Goal: Task Accomplishment & Management: Manage account settings

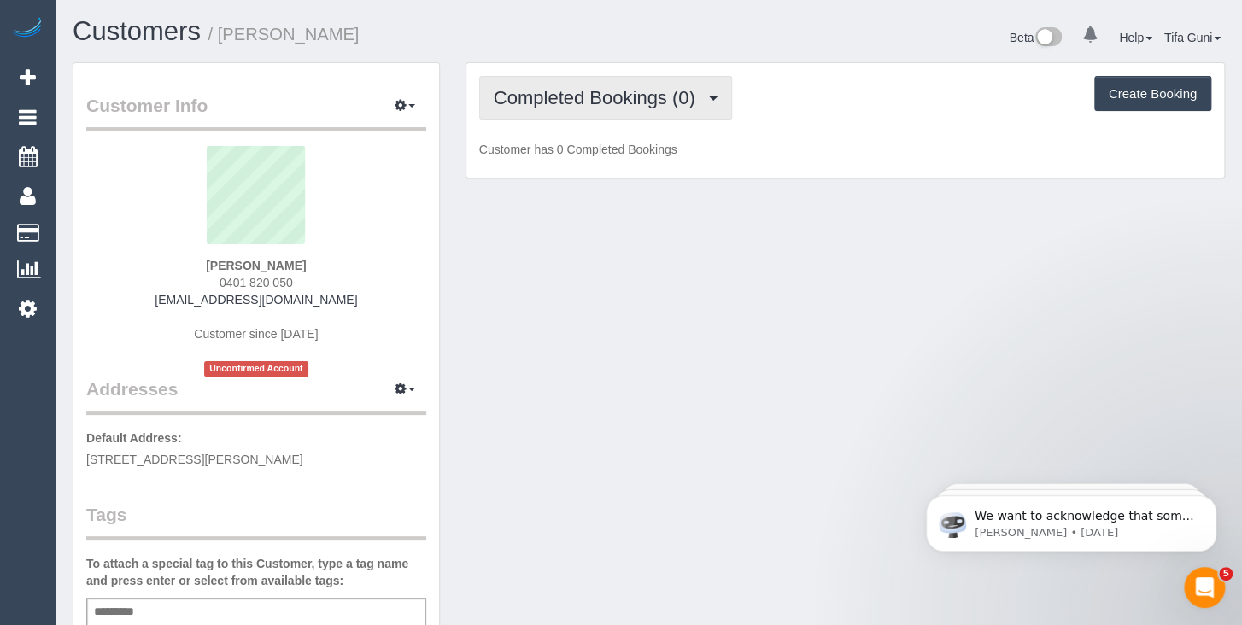
click at [625, 99] on span "Completed Bookings (0)" at bounding box center [599, 97] width 210 height 21
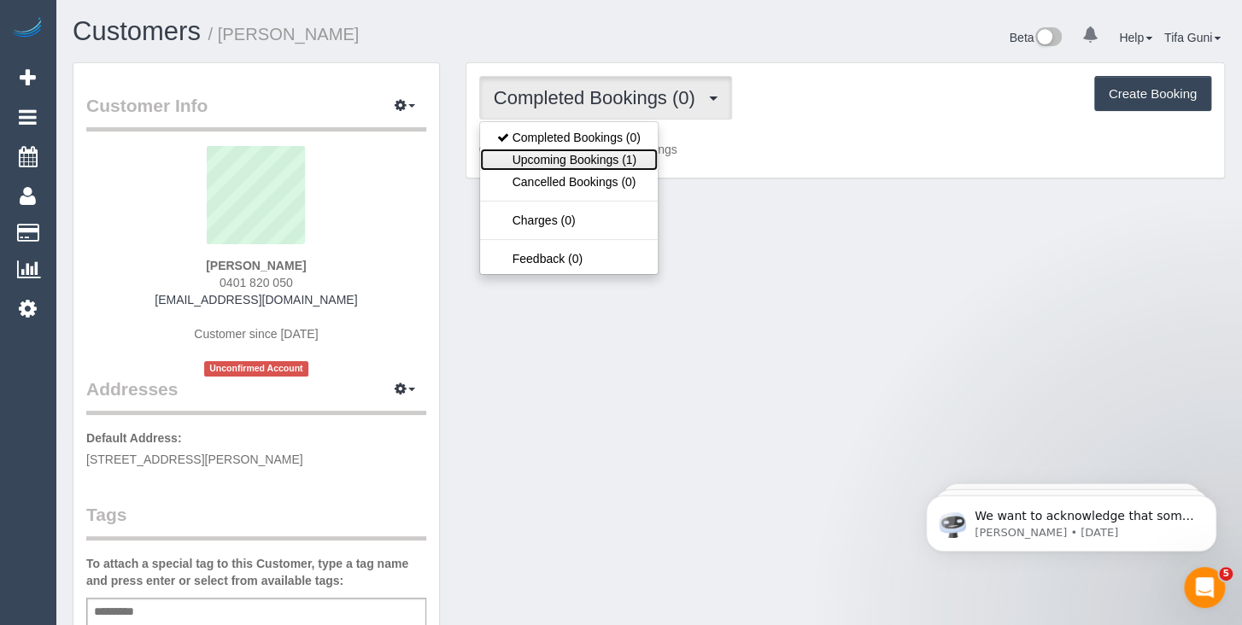
click at [600, 155] on link "Upcoming Bookings (1)" at bounding box center [569, 160] width 178 height 22
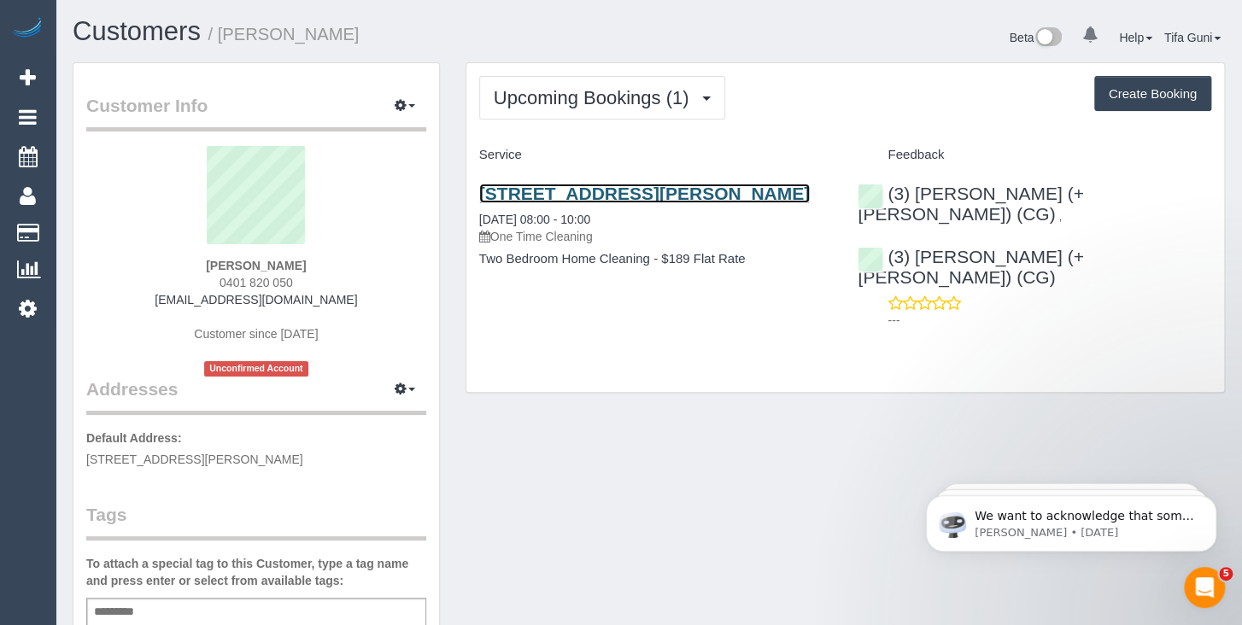
click at [589, 197] on link "[STREET_ADDRESS][PERSON_NAME]" at bounding box center [644, 194] width 331 height 20
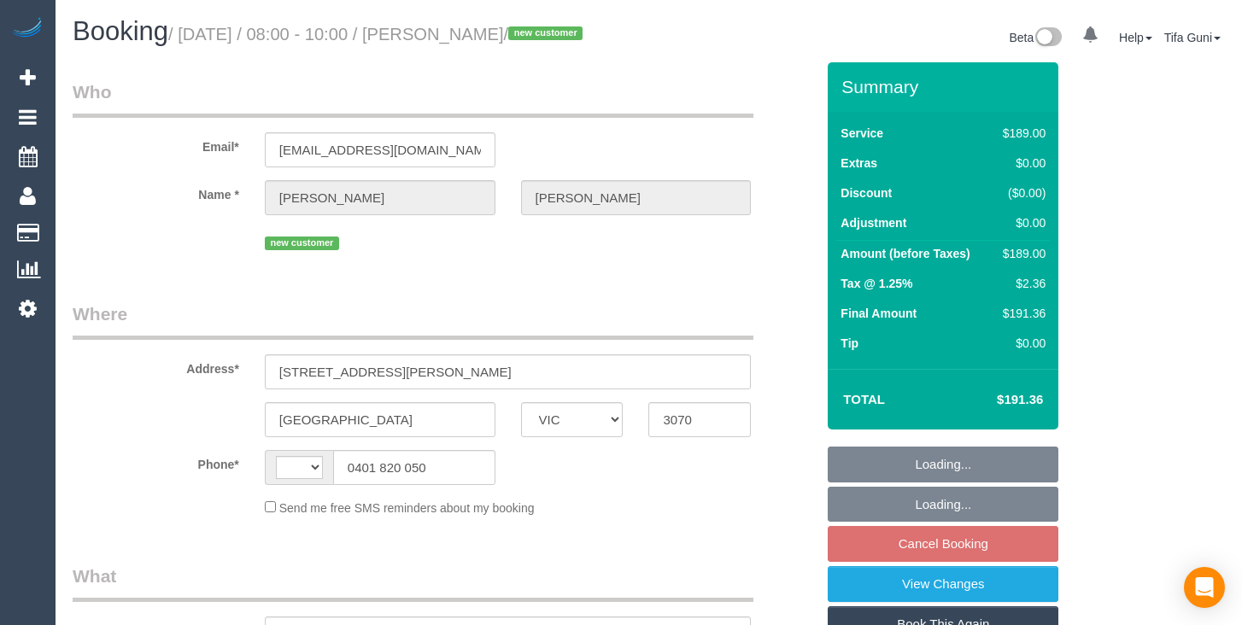
select select "VIC"
select select "string:stripe-pm_1SCUOj2GScqysDRViuAvEbQh"
select select "string:AU"
select select "object:658"
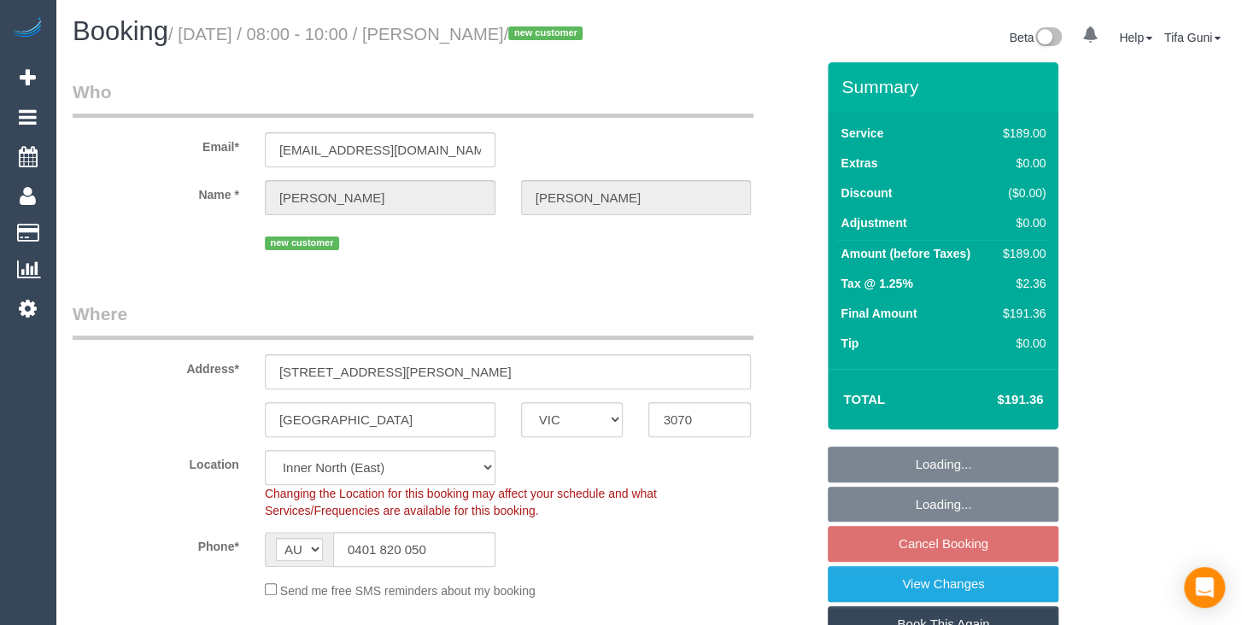
select select "number:28"
select select "number:14"
select select "number:19"
select select "object:811"
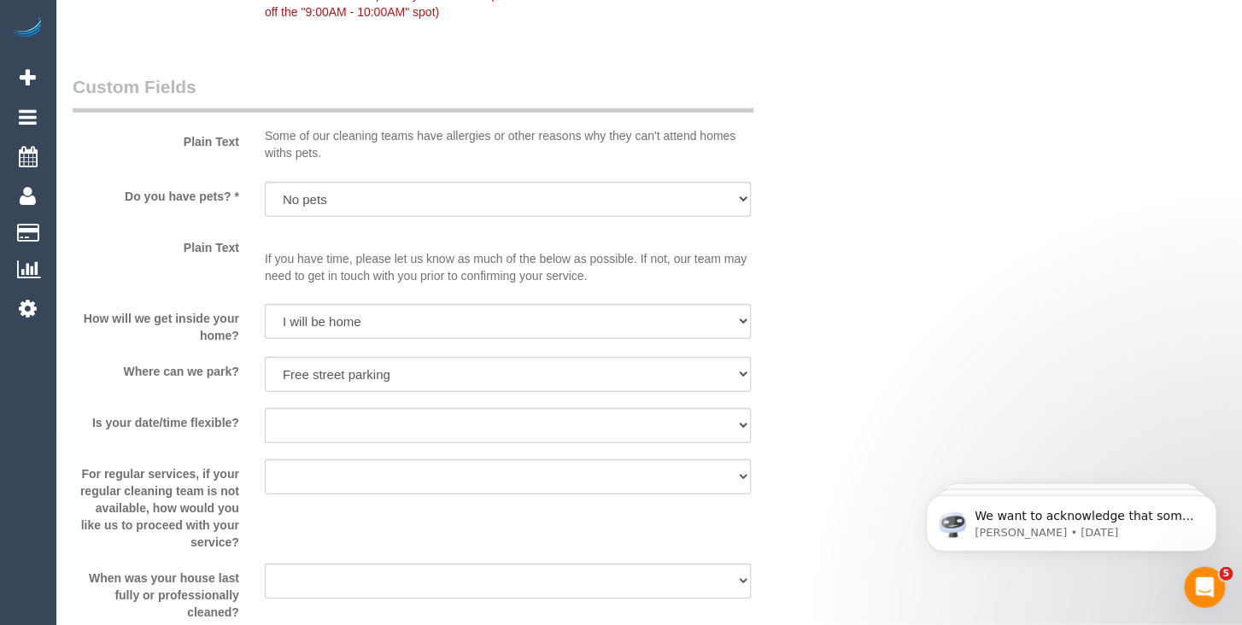
scroll to position [2164, 0]
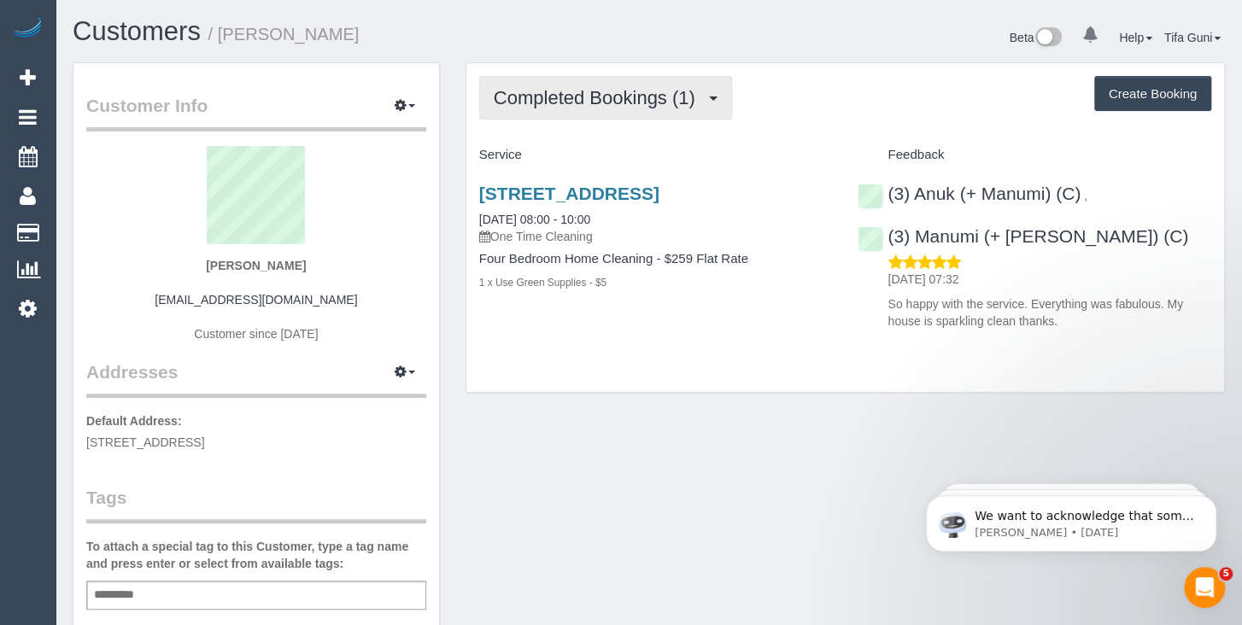
click at [651, 100] on span "Completed Bookings (1)" at bounding box center [599, 97] width 210 height 21
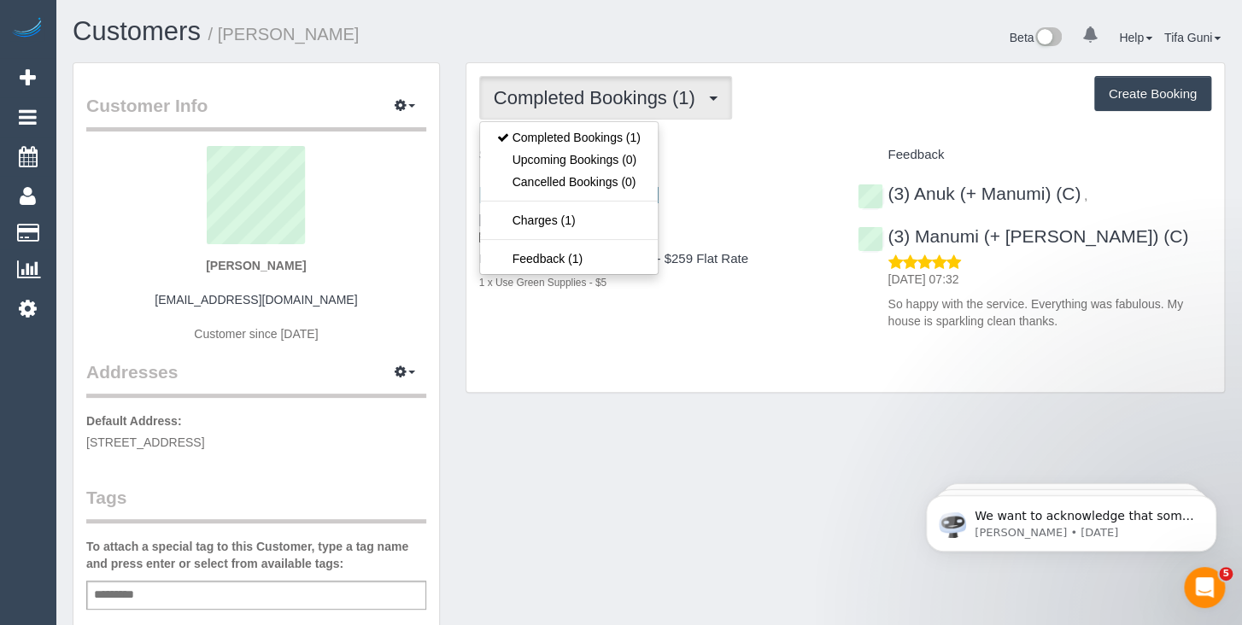
click at [643, 97] on span "Completed Bookings (1)" at bounding box center [599, 97] width 210 height 21
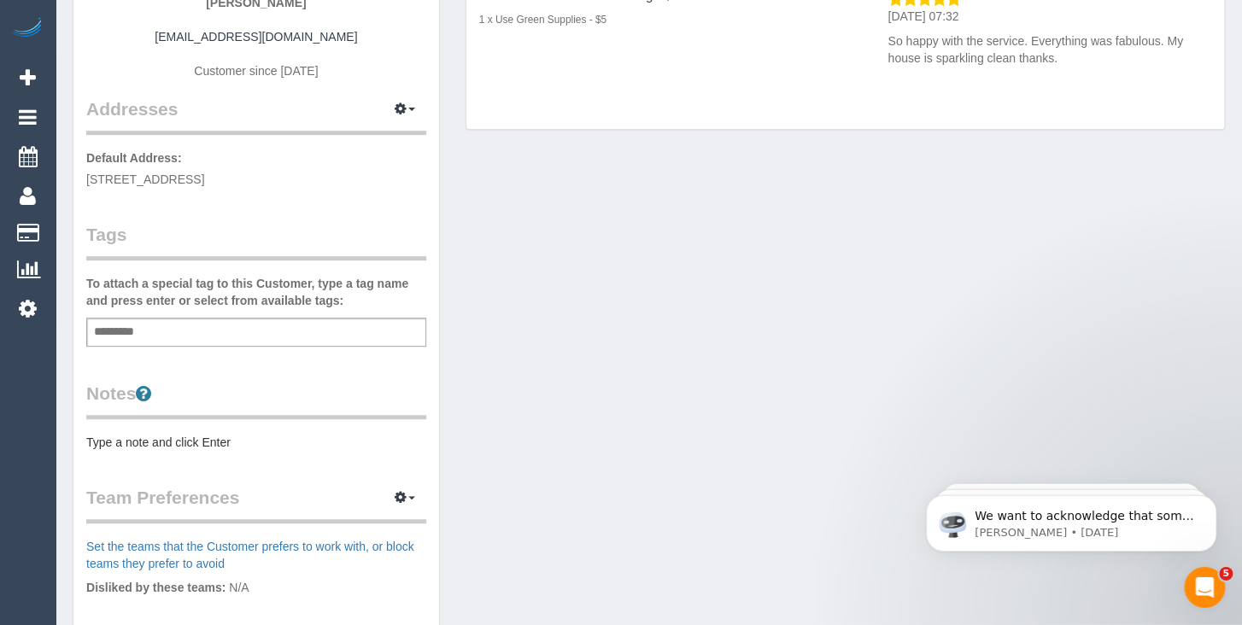
scroll to position [90, 0]
